Goal: Navigation & Orientation: Find specific page/section

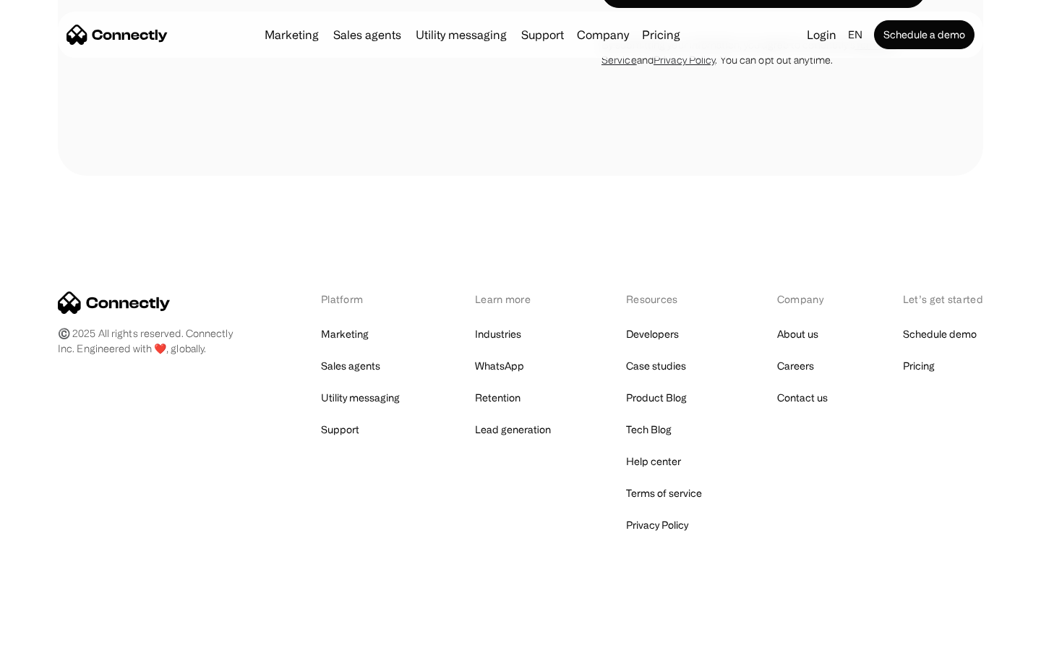
scroll to position [2735, 0]
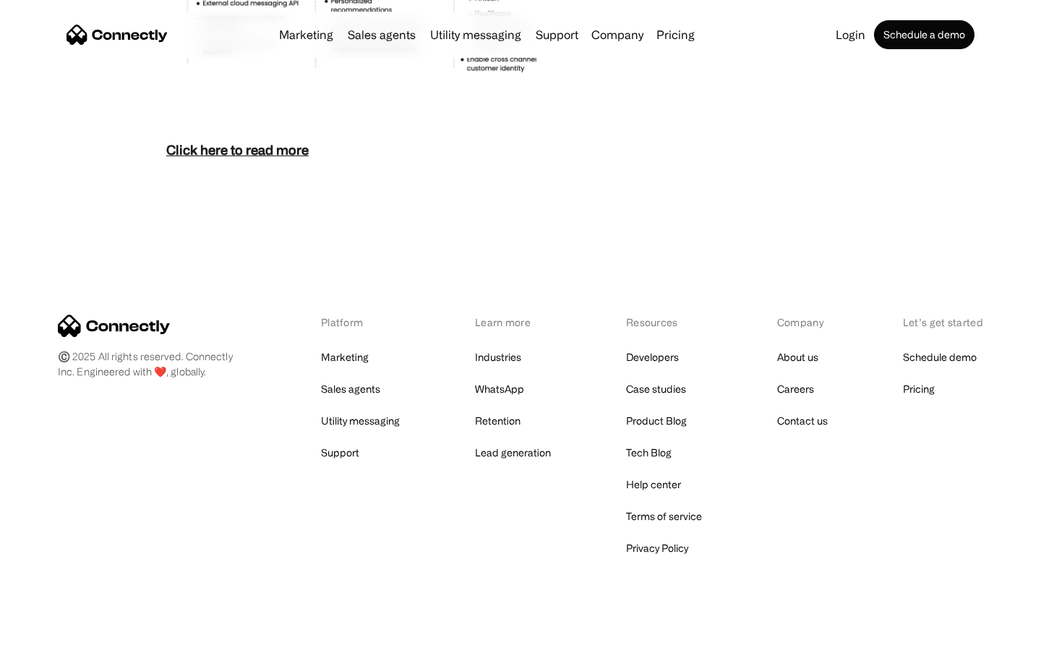
scroll to position [6269, 0]
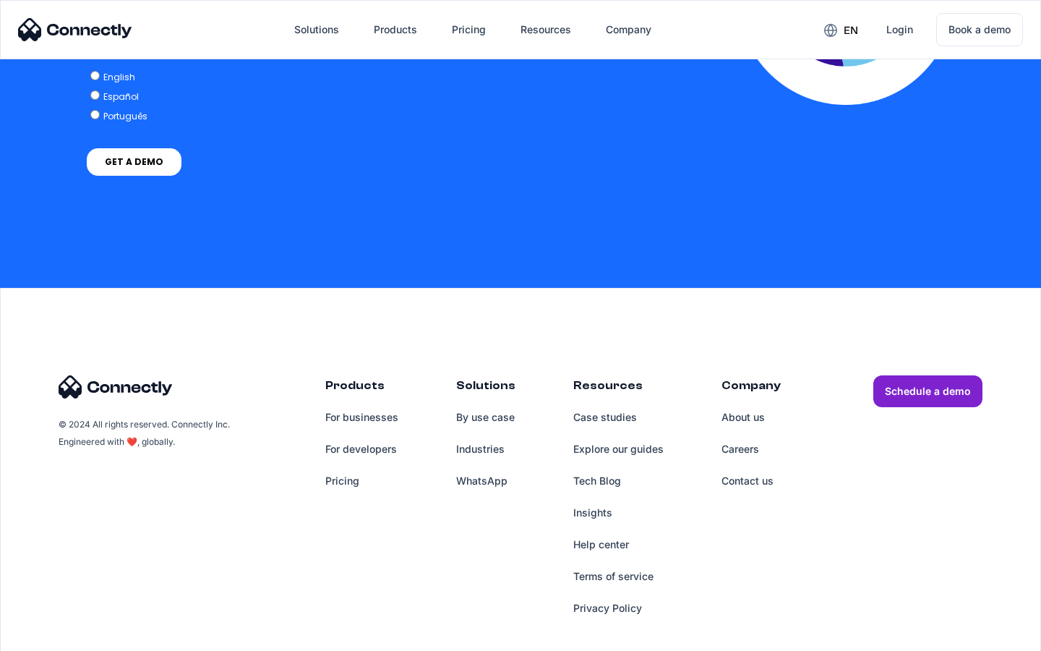
scroll to position [2954, 0]
